Goal: Entertainment & Leisure: Consume media (video, audio)

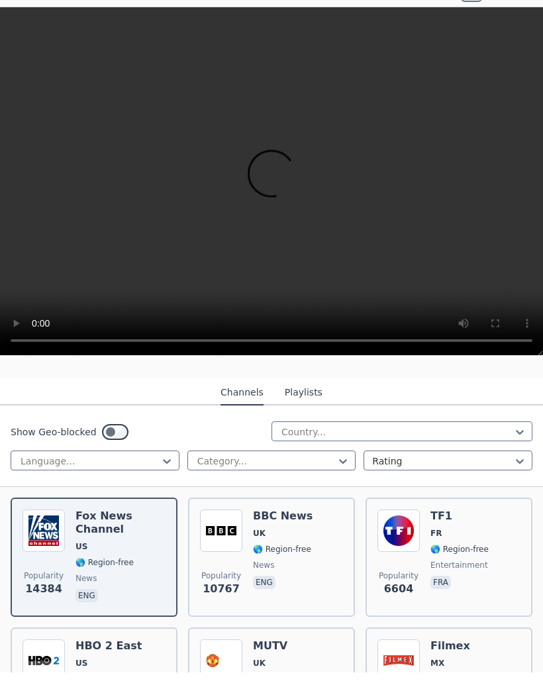
scroll to position [121, 0]
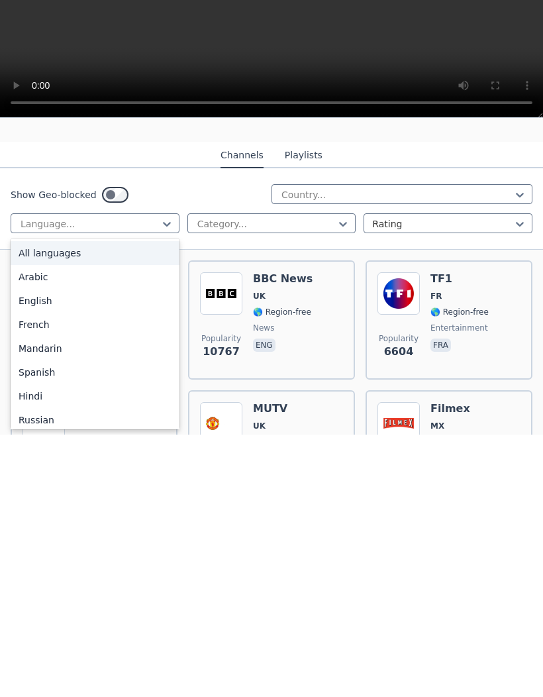
click at [51, 575] on div "French" at bounding box center [95, 587] width 169 height 24
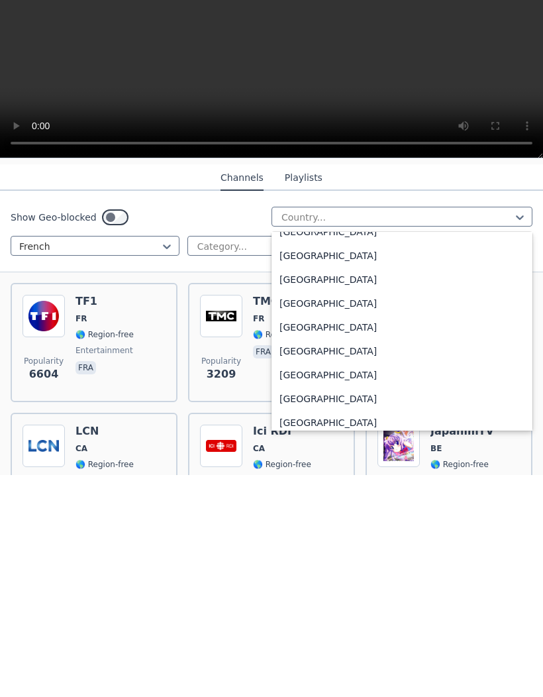
scroll to position [1447, 0]
click at [314, 561] on div "[GEOGRAPHIC_DATA]" at bounding box center [402, 573] width 261 height 24
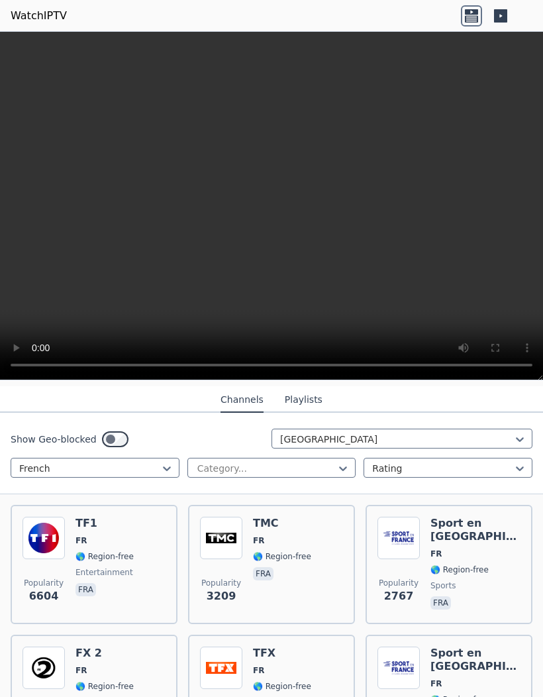
click at [306, 398] on button "Playlists" at bounding box center [304, 400] width 38 height 25
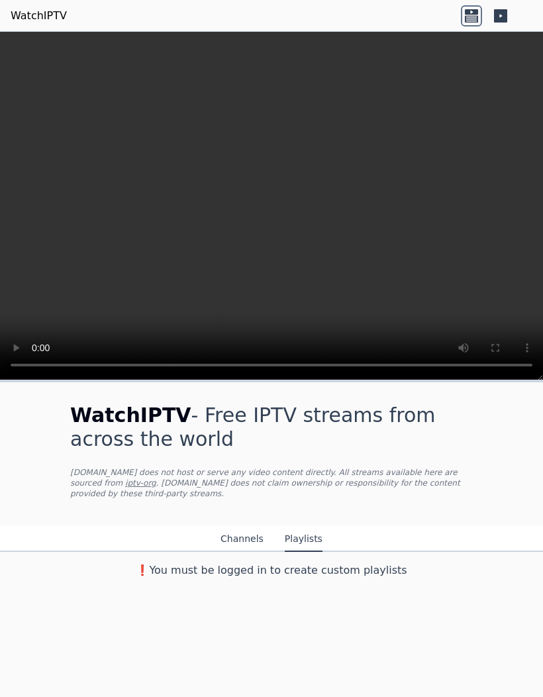
click at [250, 535] on button "Channels" at bounding box center [242, 539] width 43 height 25
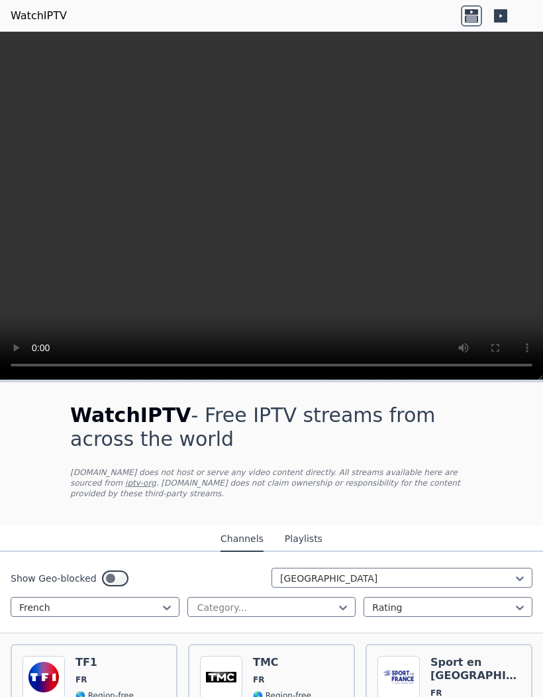
click at [316, 541] on button "Playlists" at bounding box center [304, 539] width 38 height 25
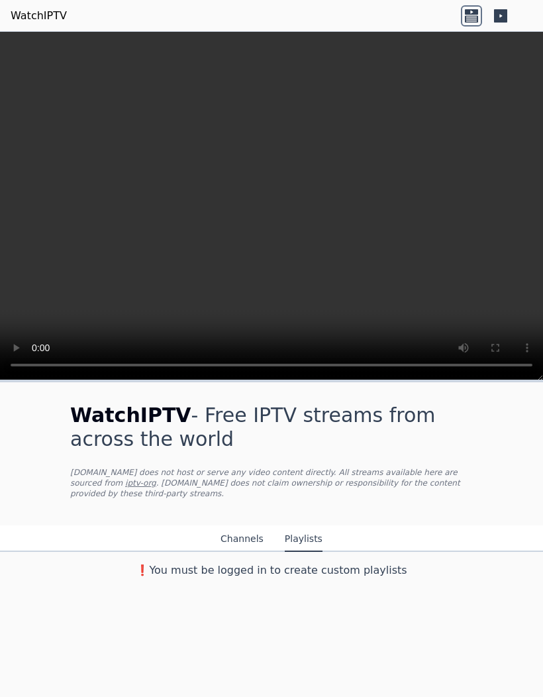
click at [249, 535] on button "Channels" at bounding box center [242, 539] width 43 height 25
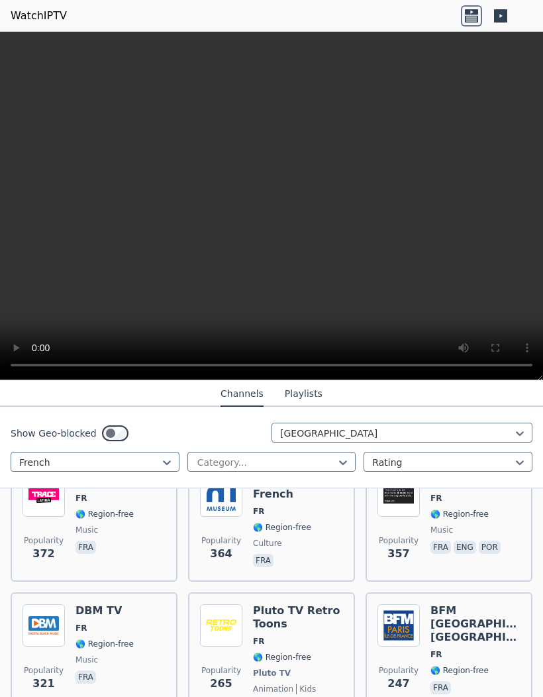
scroll to position [934, 0]
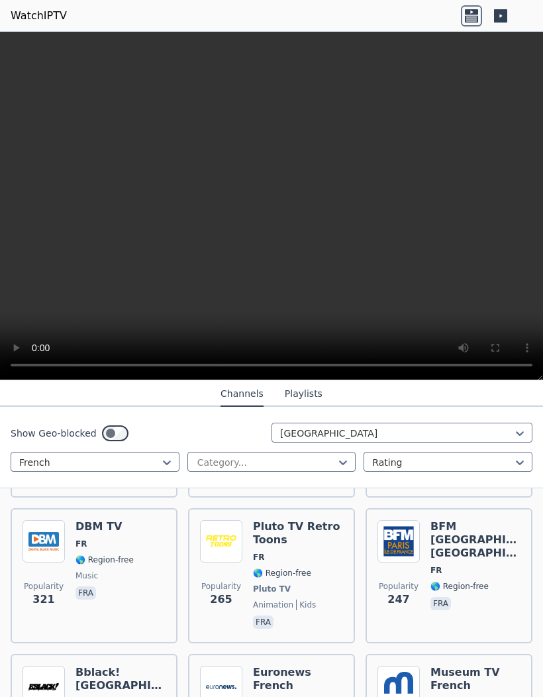
click at [34, 40] on video at bounding box center [271, 206] width 543 height 349
click at [264, 211] on video at bounding box center [271, 206] width 543 height 349
click at [40, 42] on video at bounding box center [271, 206] width 543 height 349
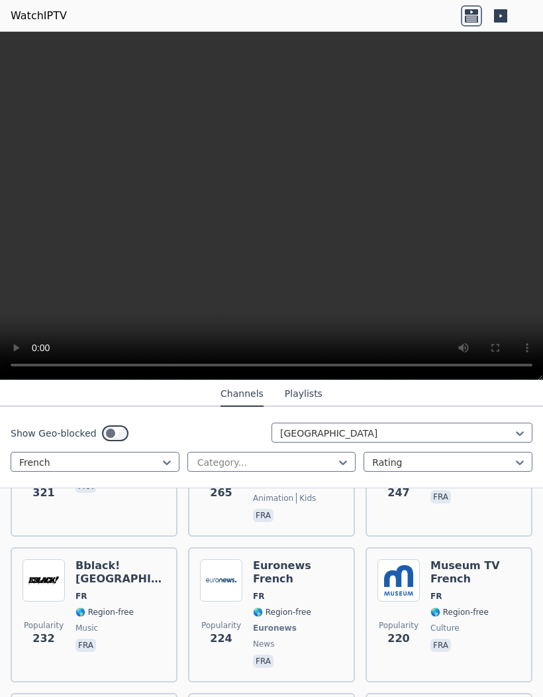
scroll to position [1037, 0]
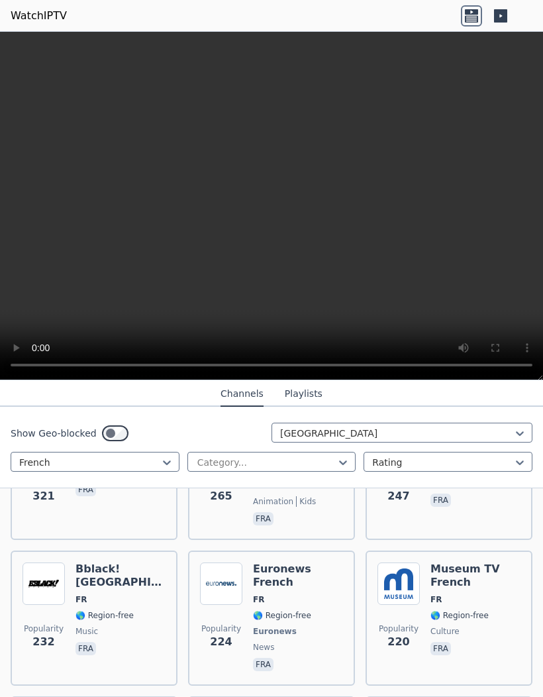
click at [483, 590] on div "Museum TV French FR 🌎 Region-free culture fra" at bounding box center [476, 618] width 90 height 111
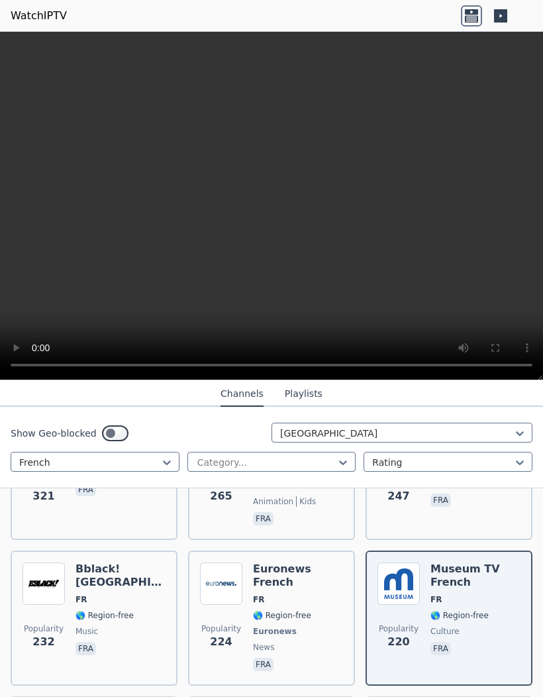
click at [274, 218] on video at bounding box center [271, 206] width 543 height 349
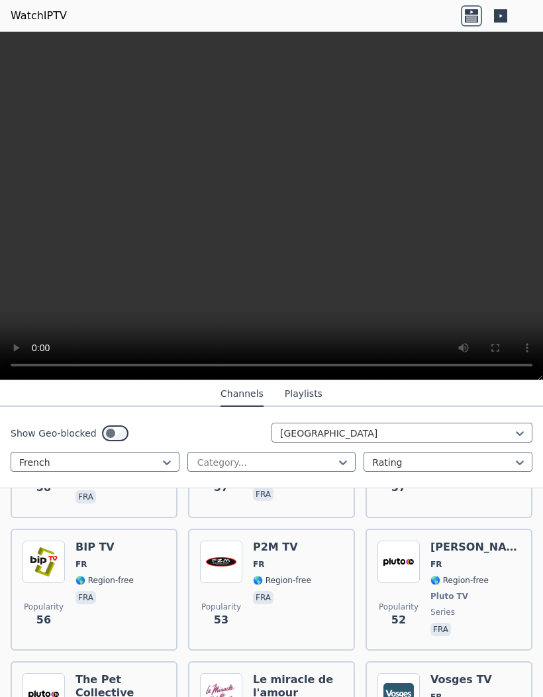
scroll to position [4232, 0]
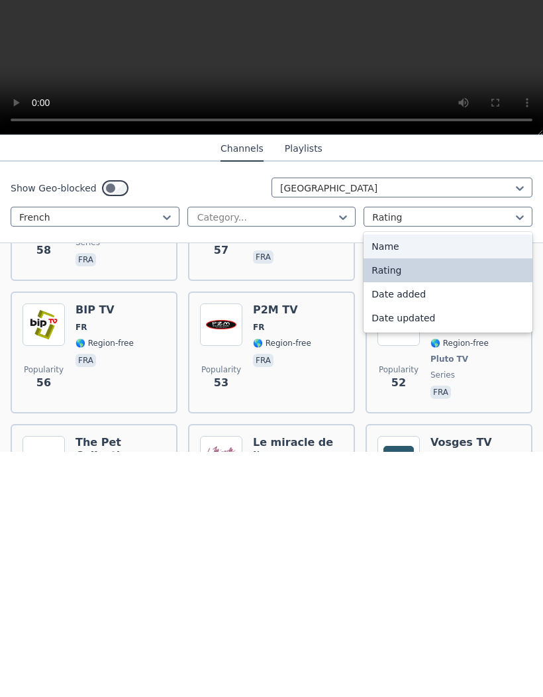
click at [445, 480] on div "Name" at bounding box center [448, 492] width 169 height 24
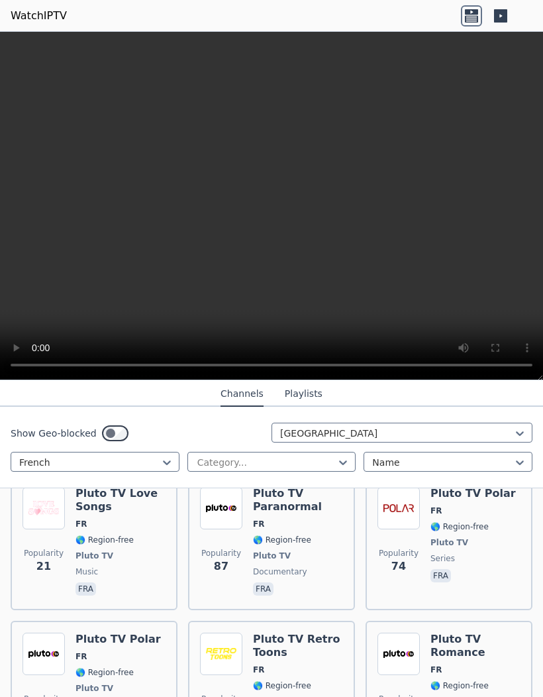
scroll to position [5416, 0]
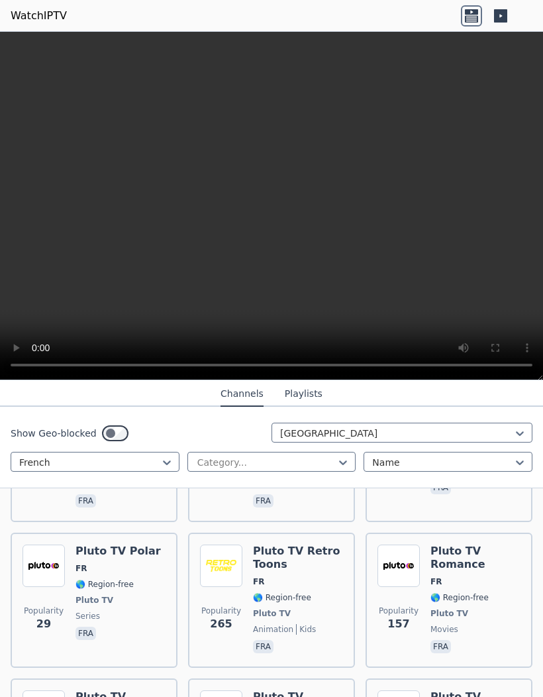
click at [516, 280] on video at bounding box center [271, 206] width 543 height 349
click at [512, 276] on video at bounding box center [271, 206] width 543 height 349
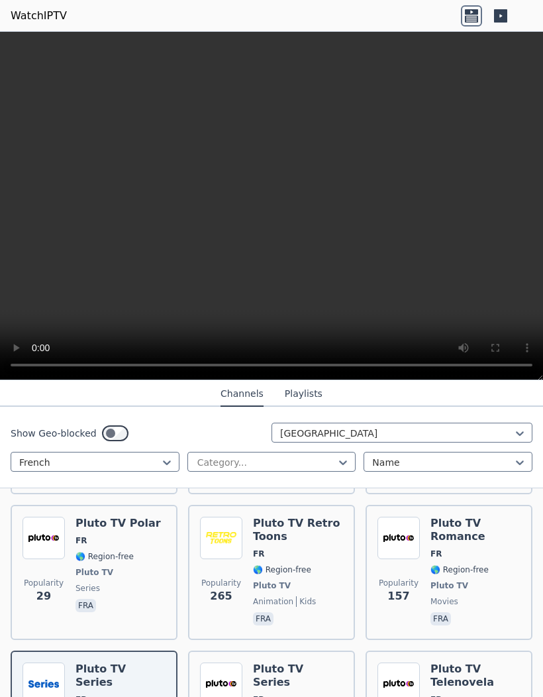
scroll to position [5448, 0]
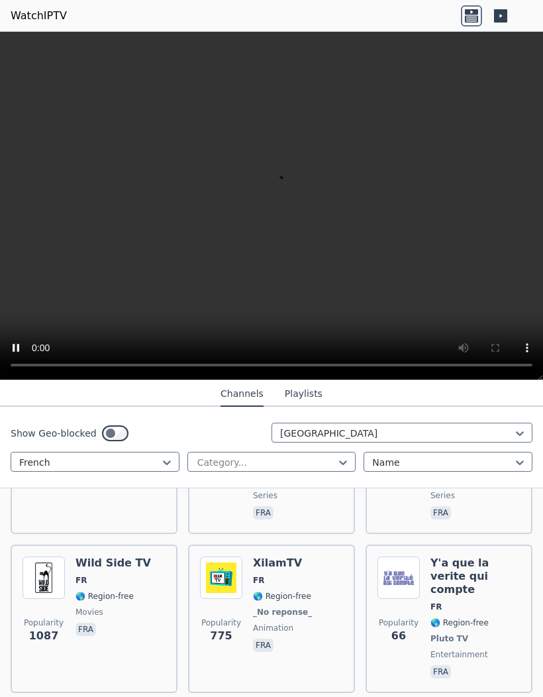
scroll to position [7233, 0]
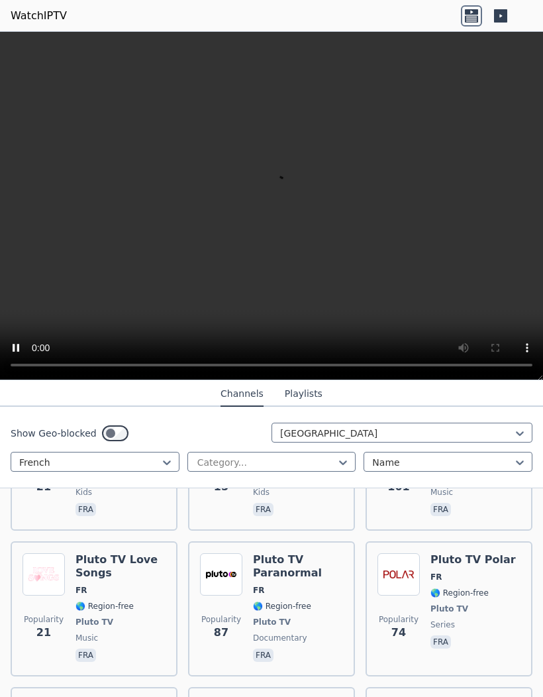
scroll to position [5261, 0]
